Goal: Transaction & Acquisition: Purchase product/service

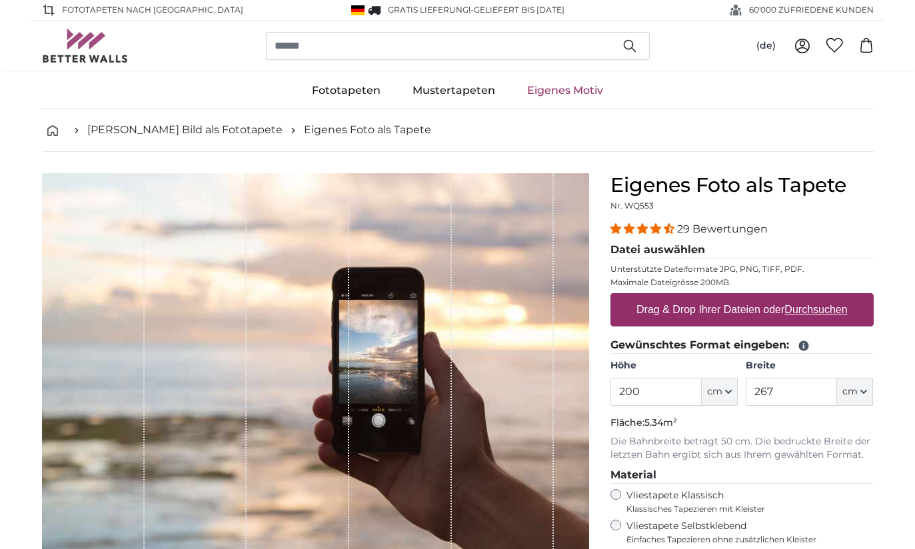
click at [657, 391] on input "200" at bounding box center [656, 392] width 91 height 28
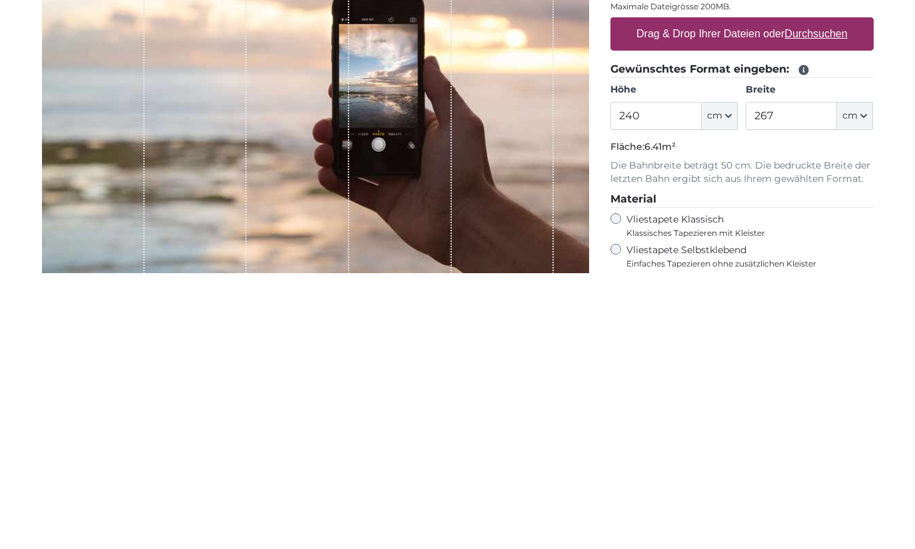
type input "240"
click at [793, 378] on input "267" at bounding box center [791, 392] width 91 height 28
type input "2"
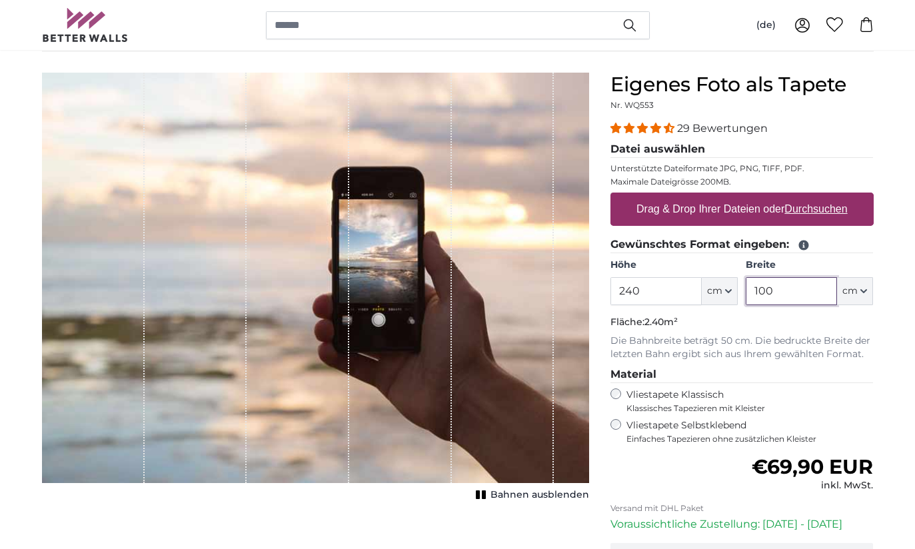
scroll to position [101, 0]
type input "100"
click at [801, 213] on u "Durchsuchen" at bounding box center [816, 208] width 63 height 11
click at [801, 197] on input "Drag & Drop Ihrer Dateien oder Durchsuchen" at bounding box center [742, 195] width 263 height 4
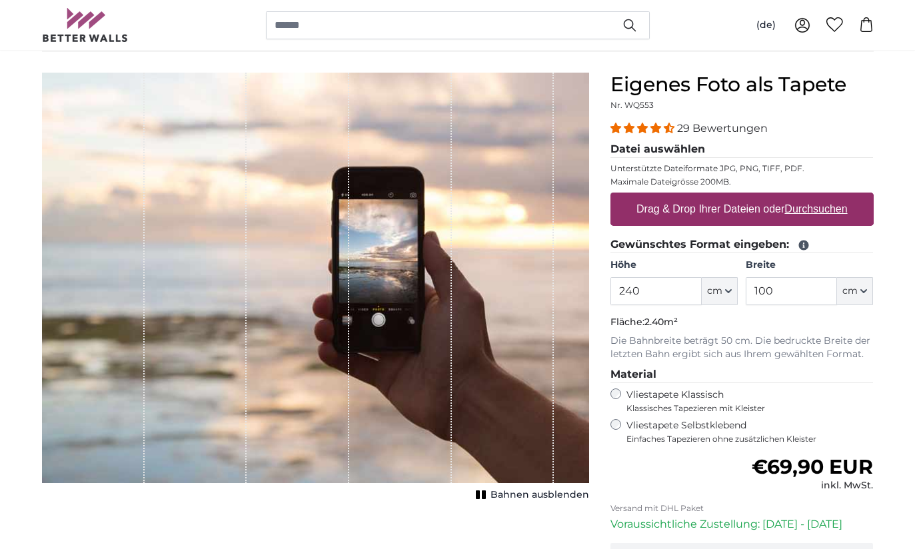
type input "**********"
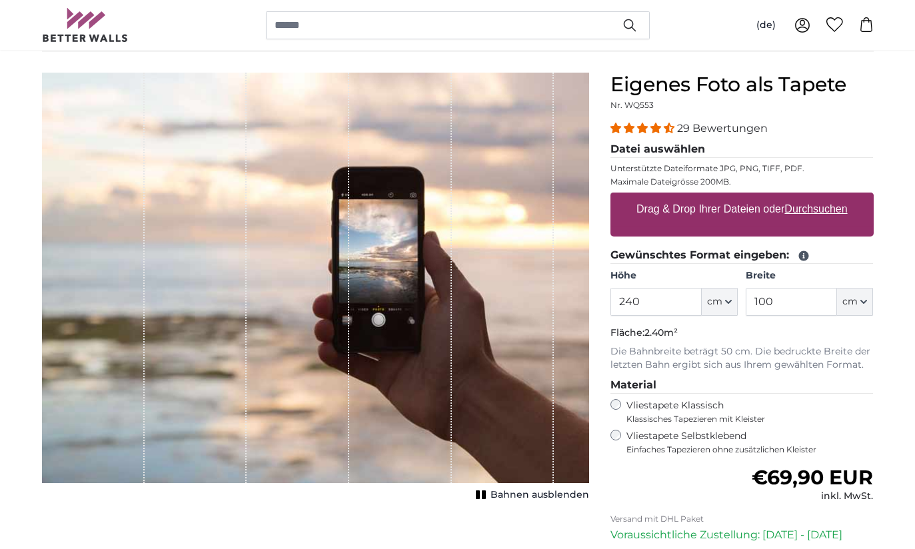
scroll to position [101, 0]
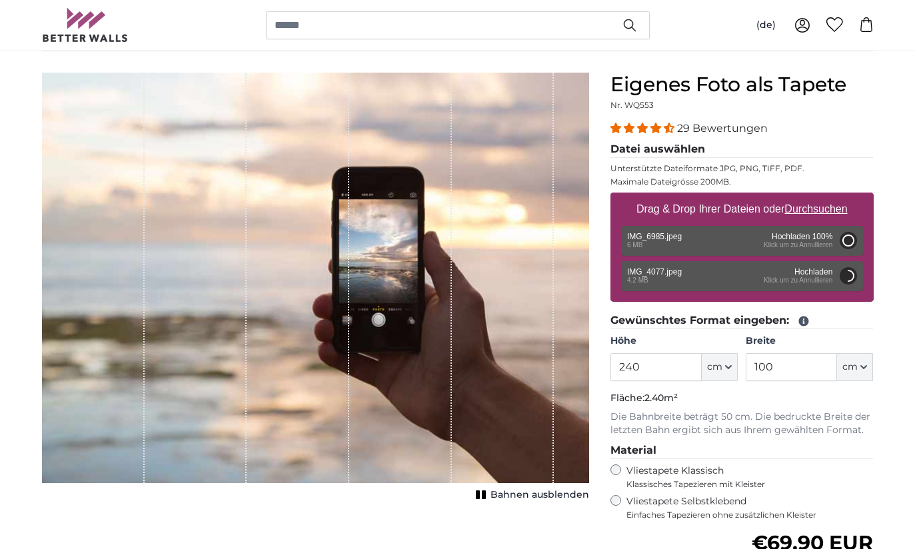
type input "200"
type input "266"
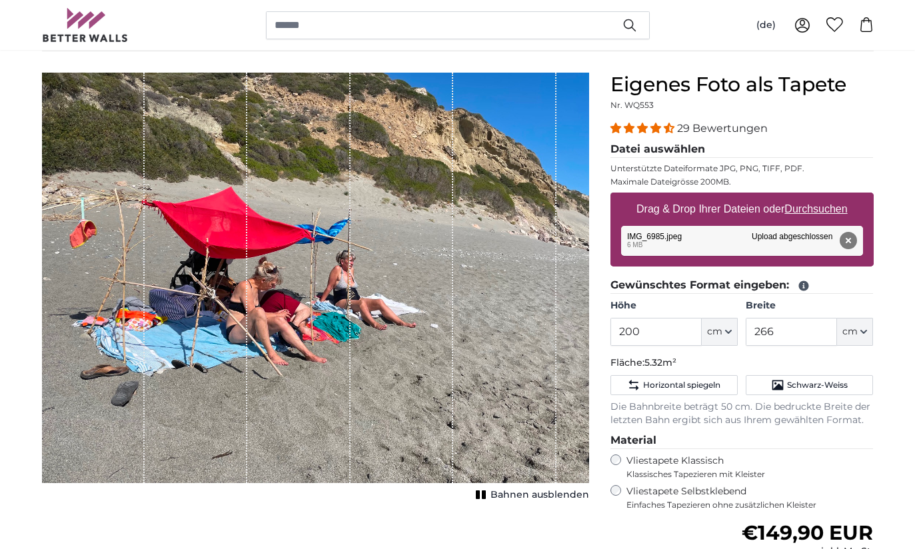
click at [850, 245] on button "Entfernen" at bounding box center [847, 240] width 17 height 17
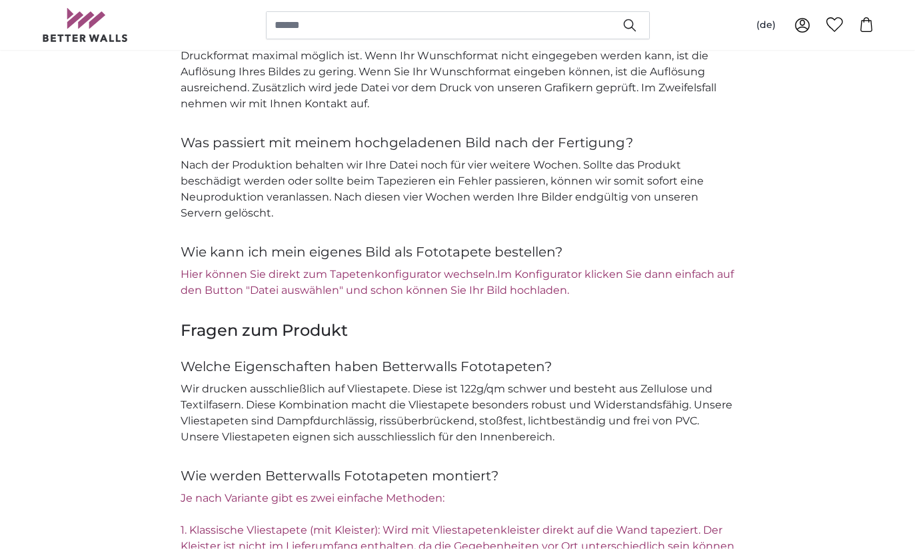
scroll to position [1515, 0]
